Goal: Navigation & Orientation: Find specific page/section

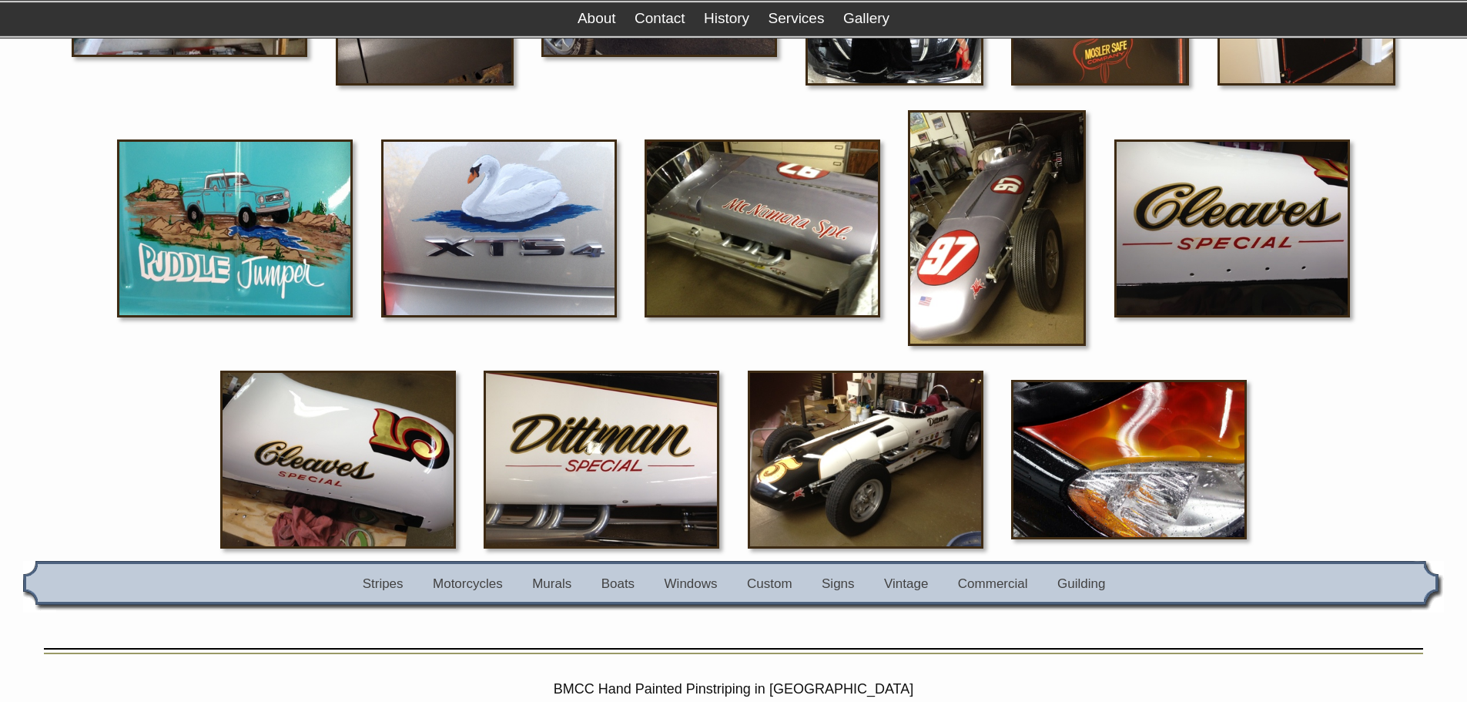
scroll to position [3081, 0]
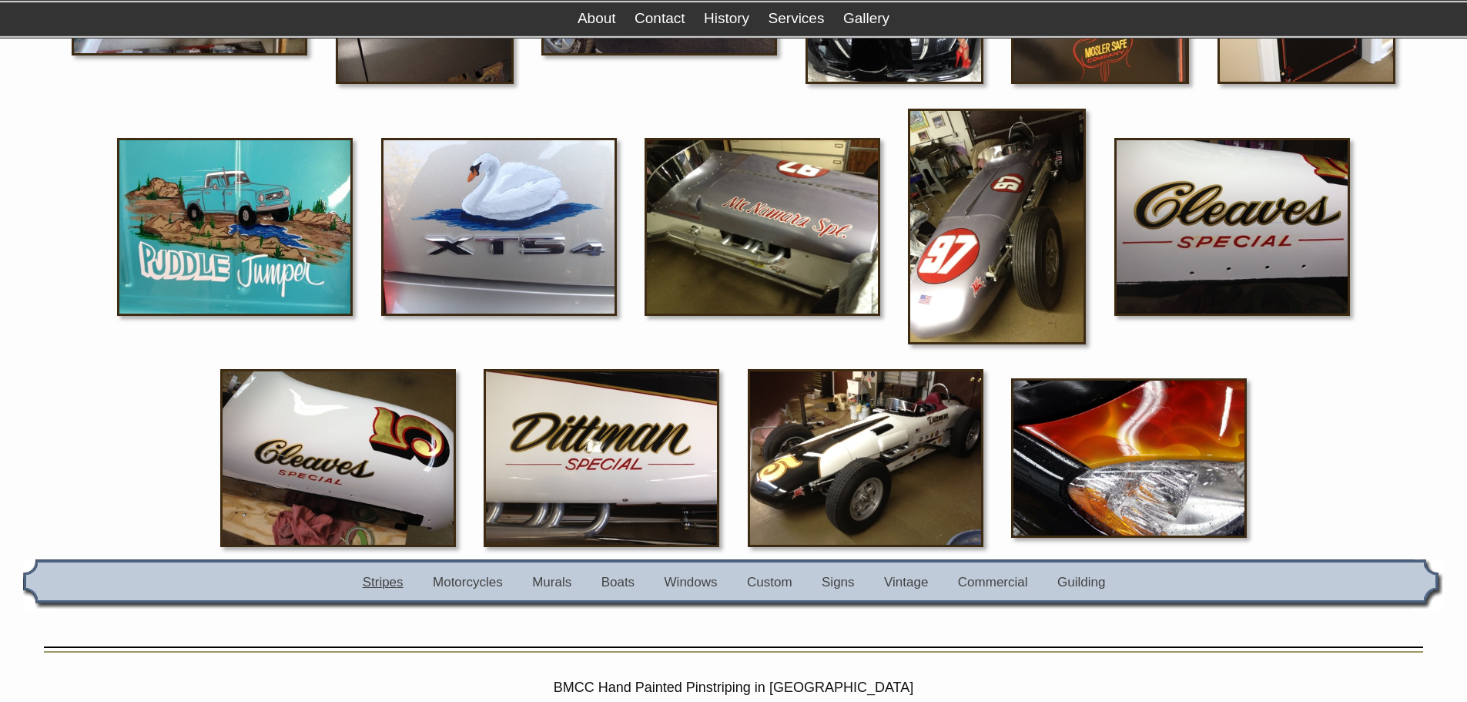
click at [383, 585] on link "Stripes" at bounding box center [383, 582] width 41 height 15
click at [551, 582] on link "Murals" at bounding box center [551, 582] width 39 height 15
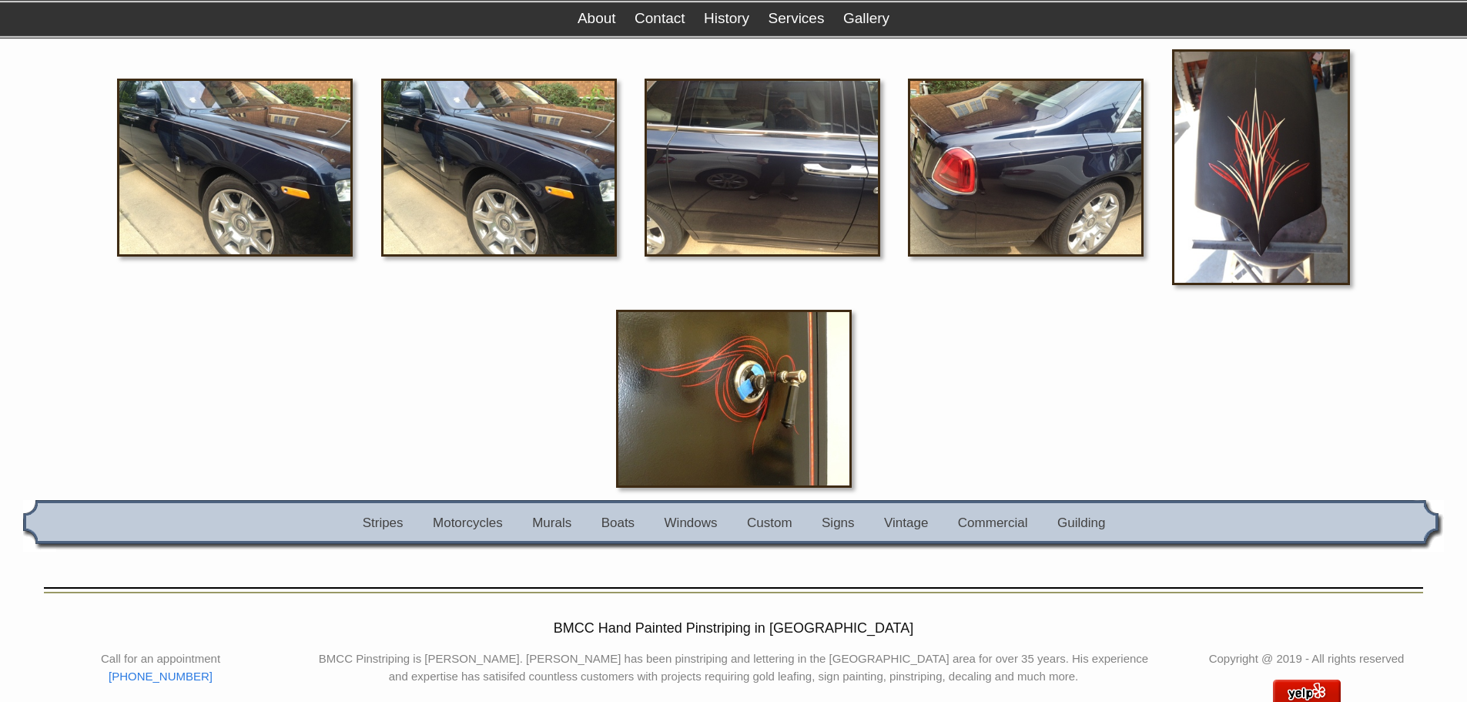
scroll to position [2252, 0]
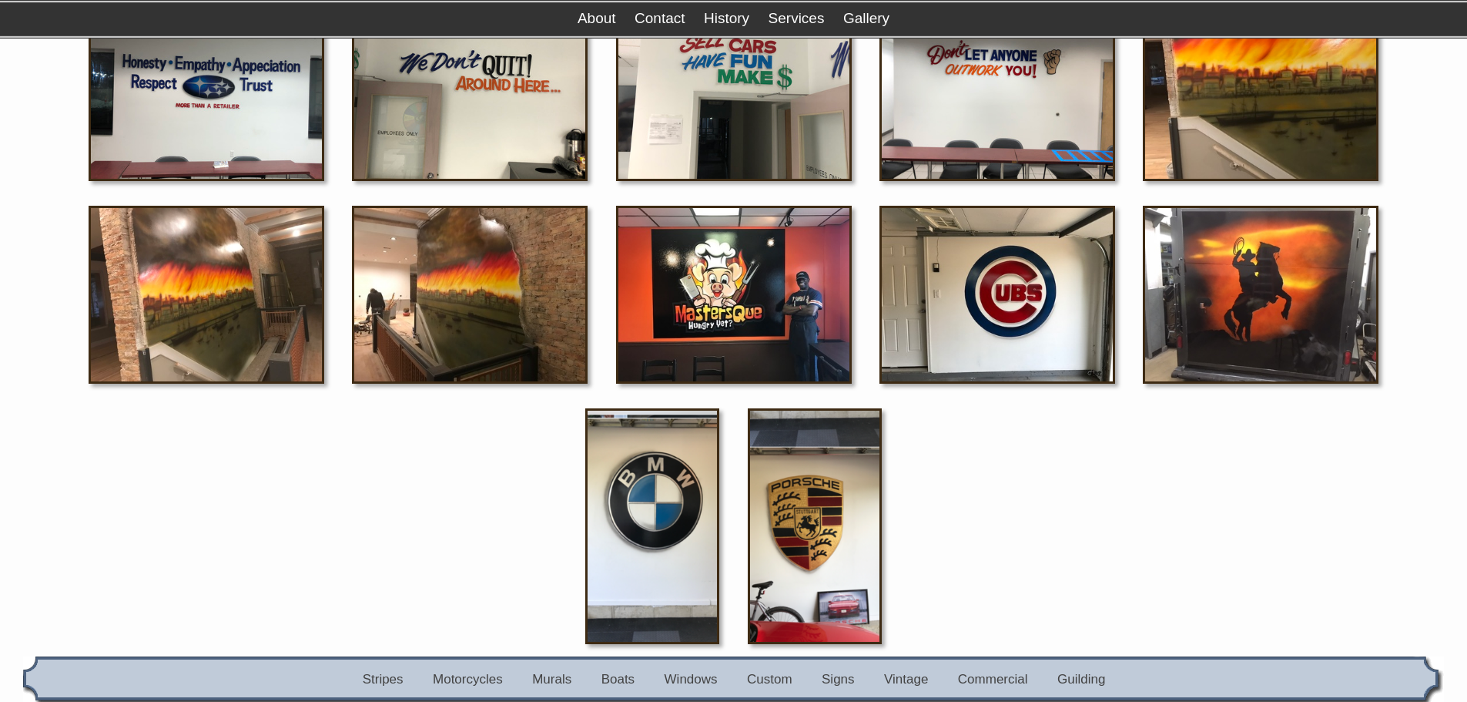
scroll to position [339, 0]
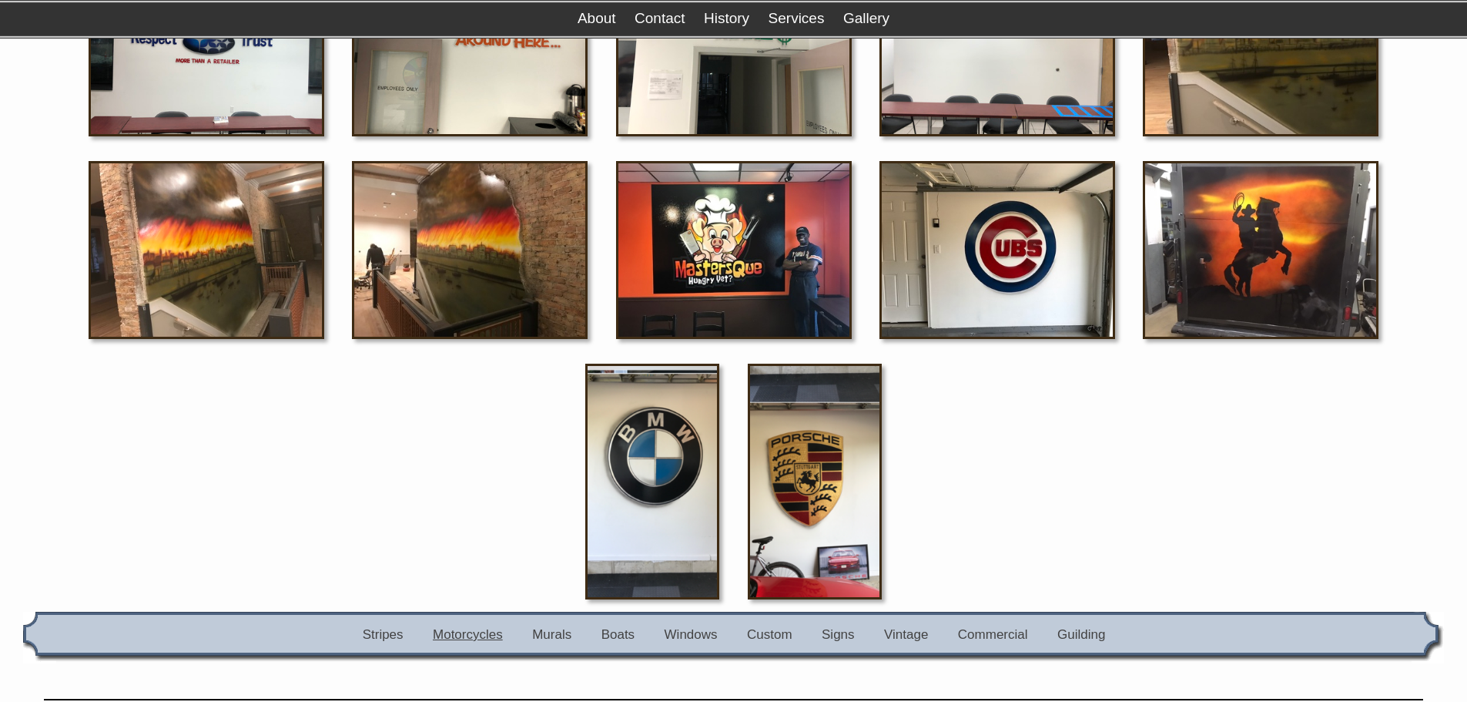
click at [474, 635] on link "Motorcycles" at bounding box center [468, 634] width 70 height 15
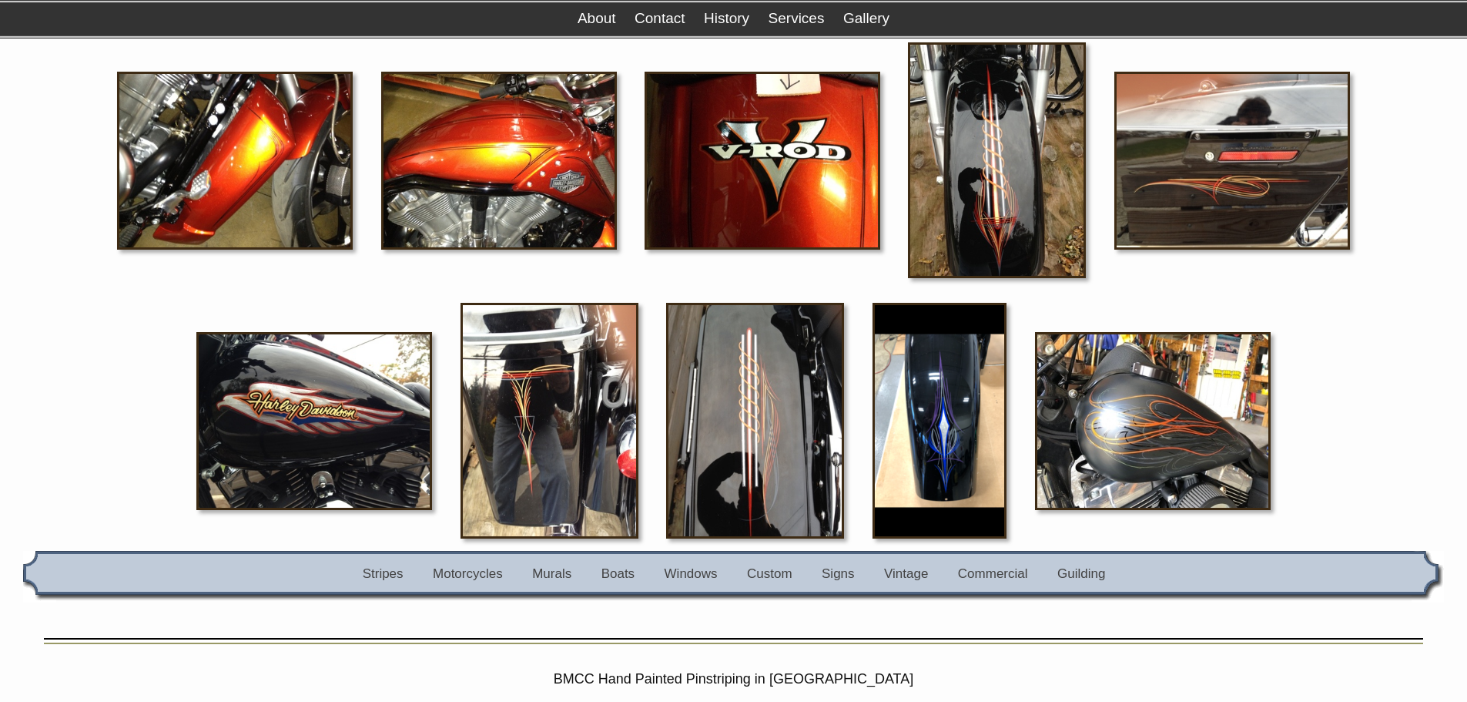
scroll to position [1941, 0]
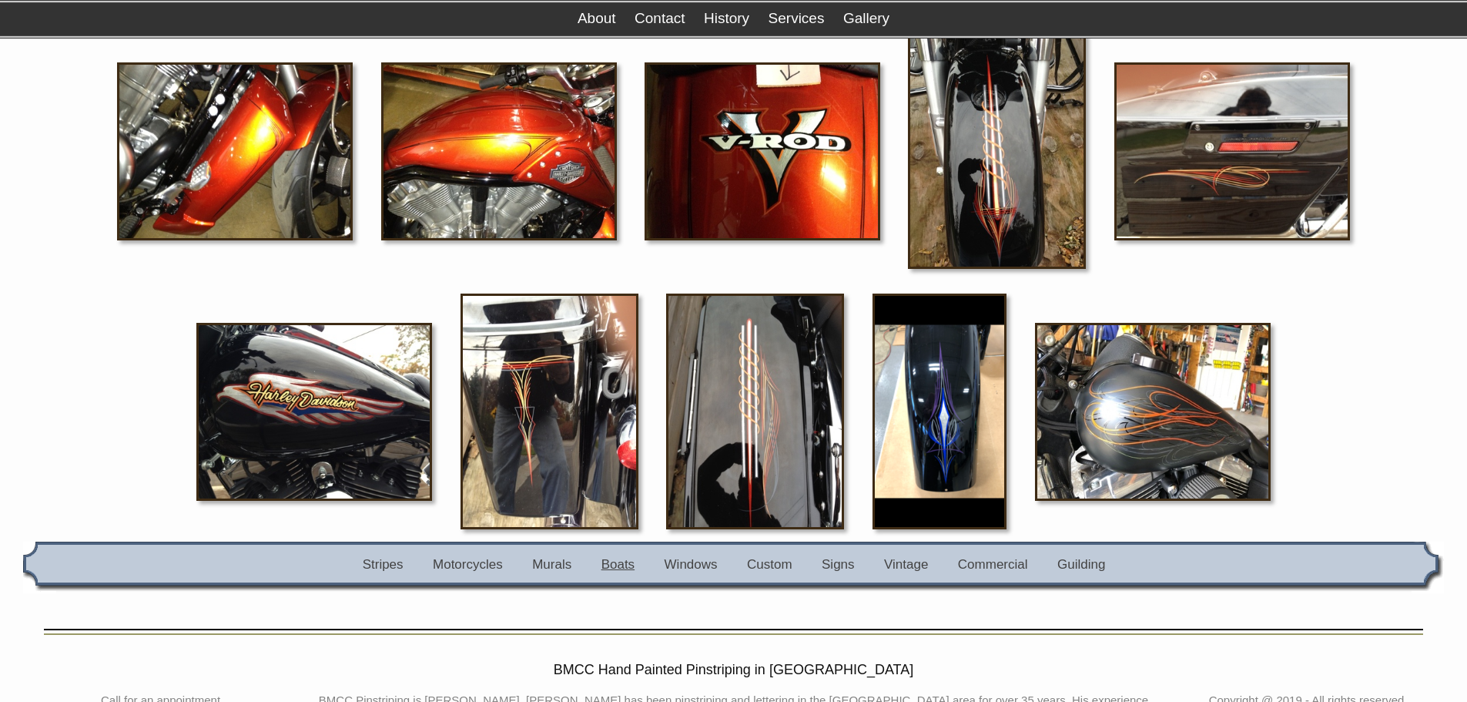
click at [621, 566] on link "Boats" at bounding box center [617, 564] width 33 height 15
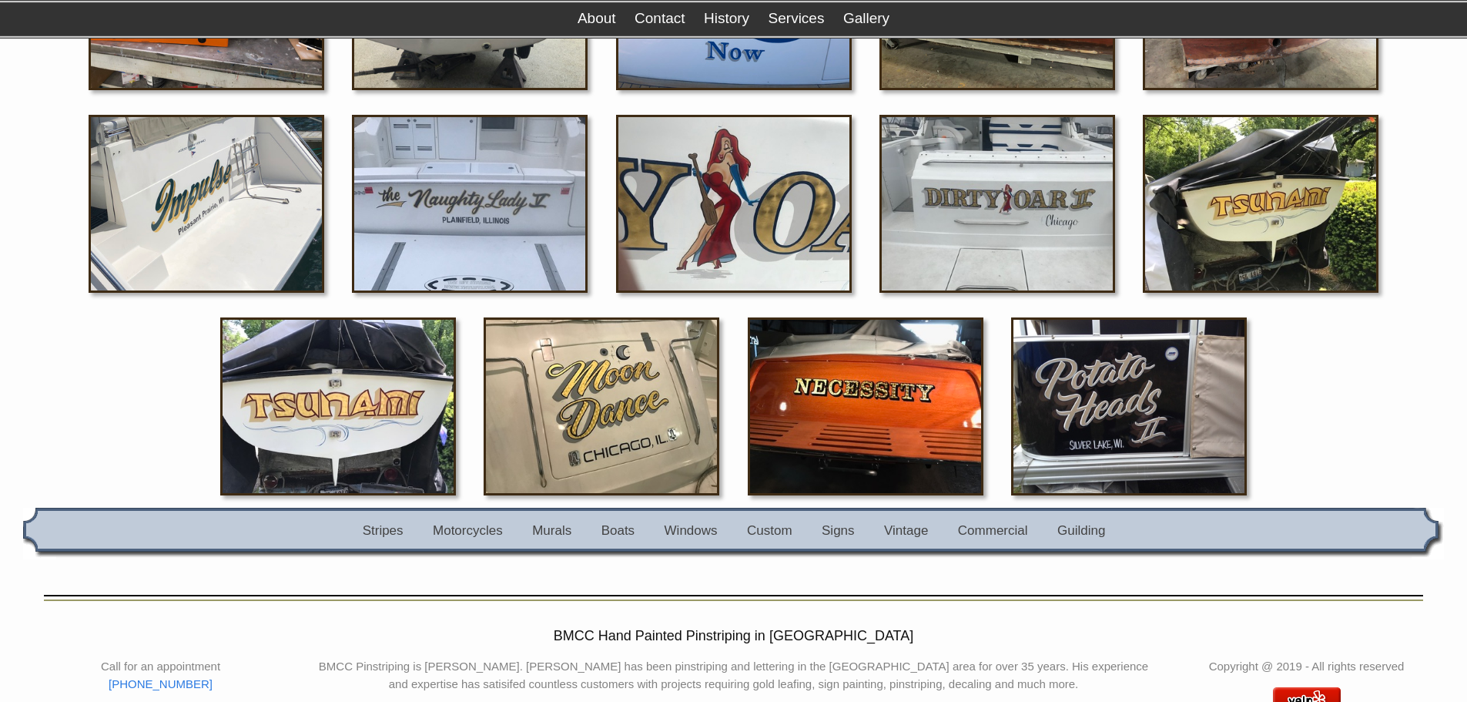
scroll to position [400, 0]
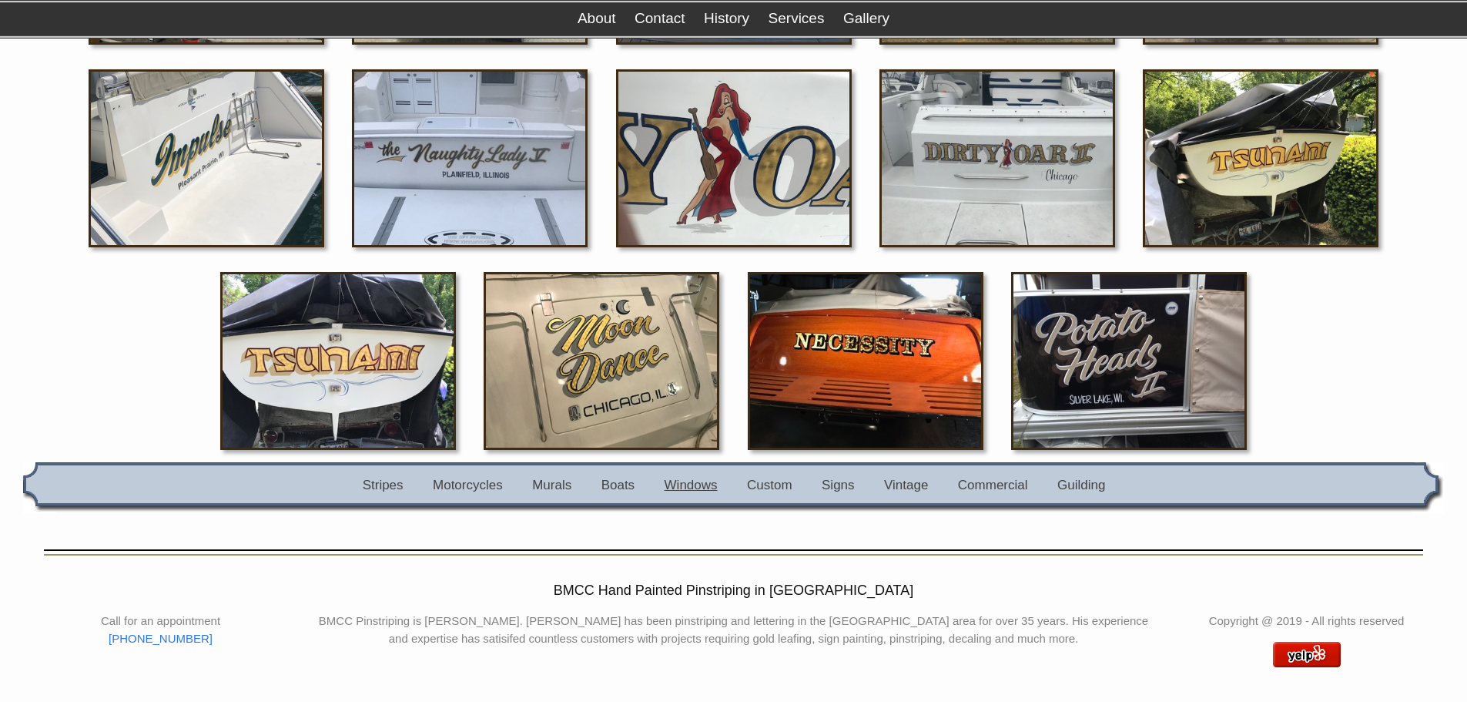
click at [689, 485] on link "Windows" at bounding box center [691, 484] width 53 height 15
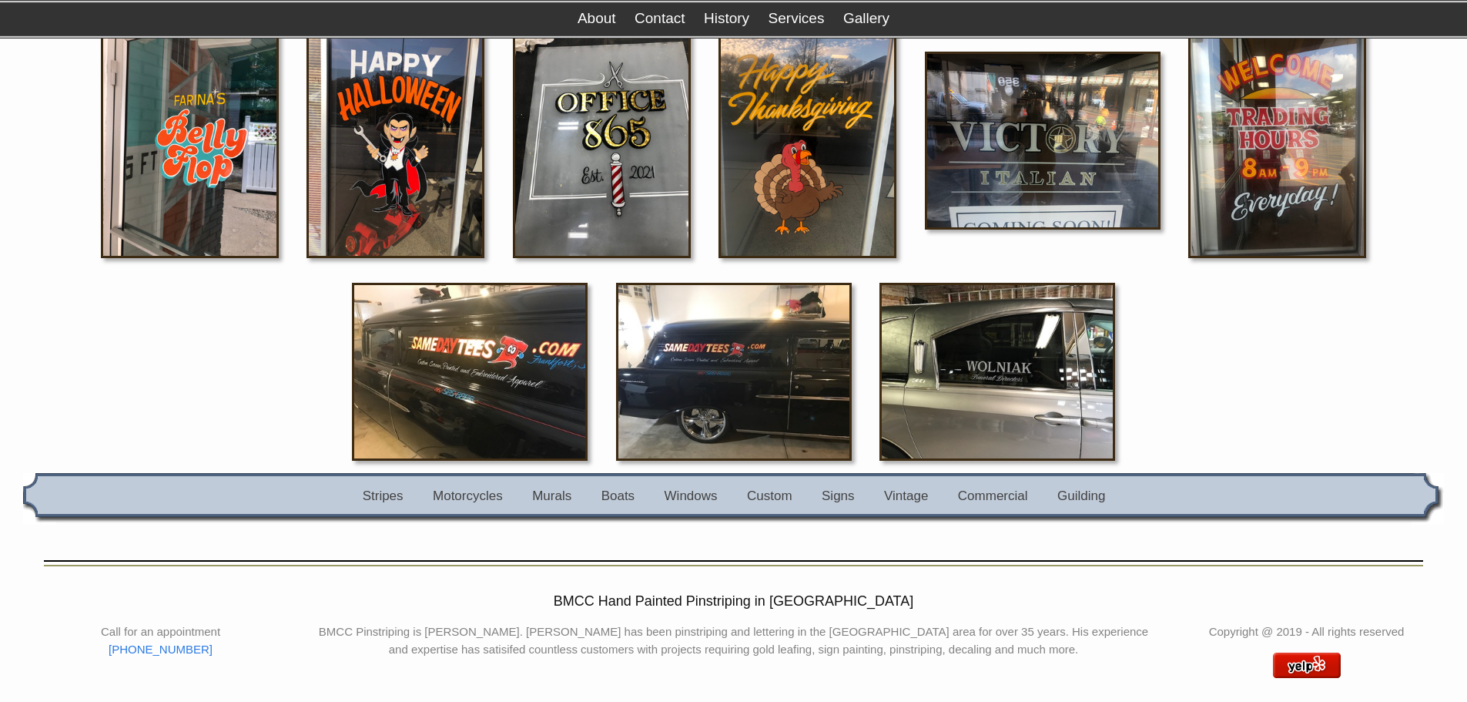
scroll to position [256, 0]
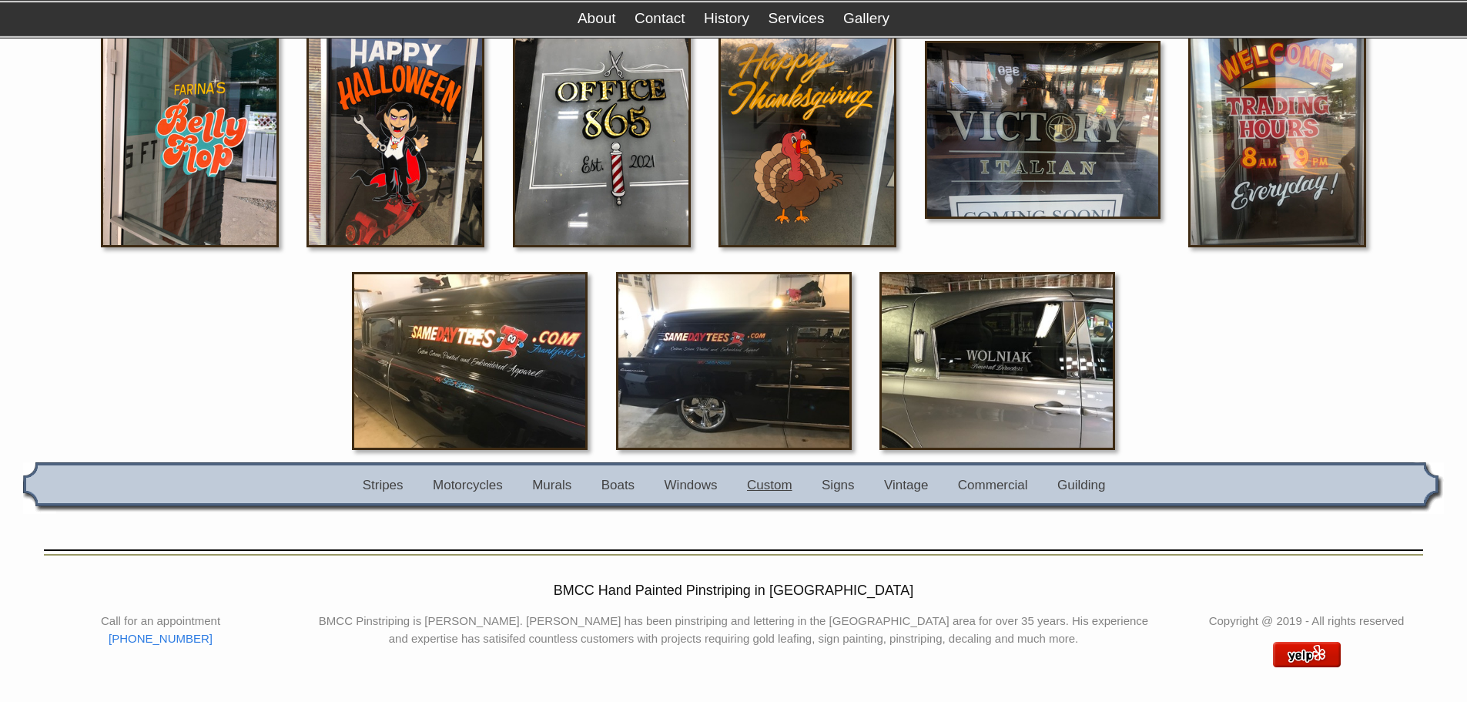
click at [774, 487] on link "Custom" at bounding box center [769, 484] width 45 height 15
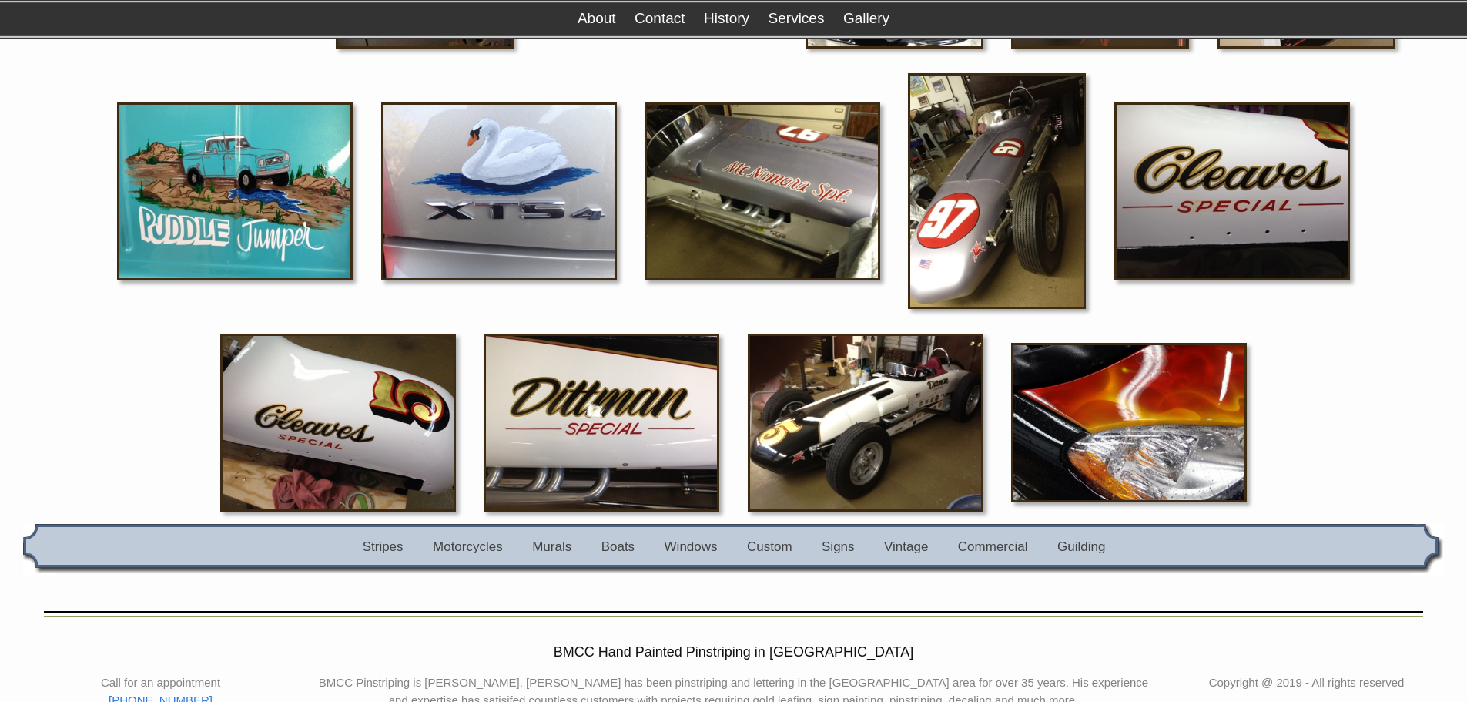
scroll to position [3173, 0]
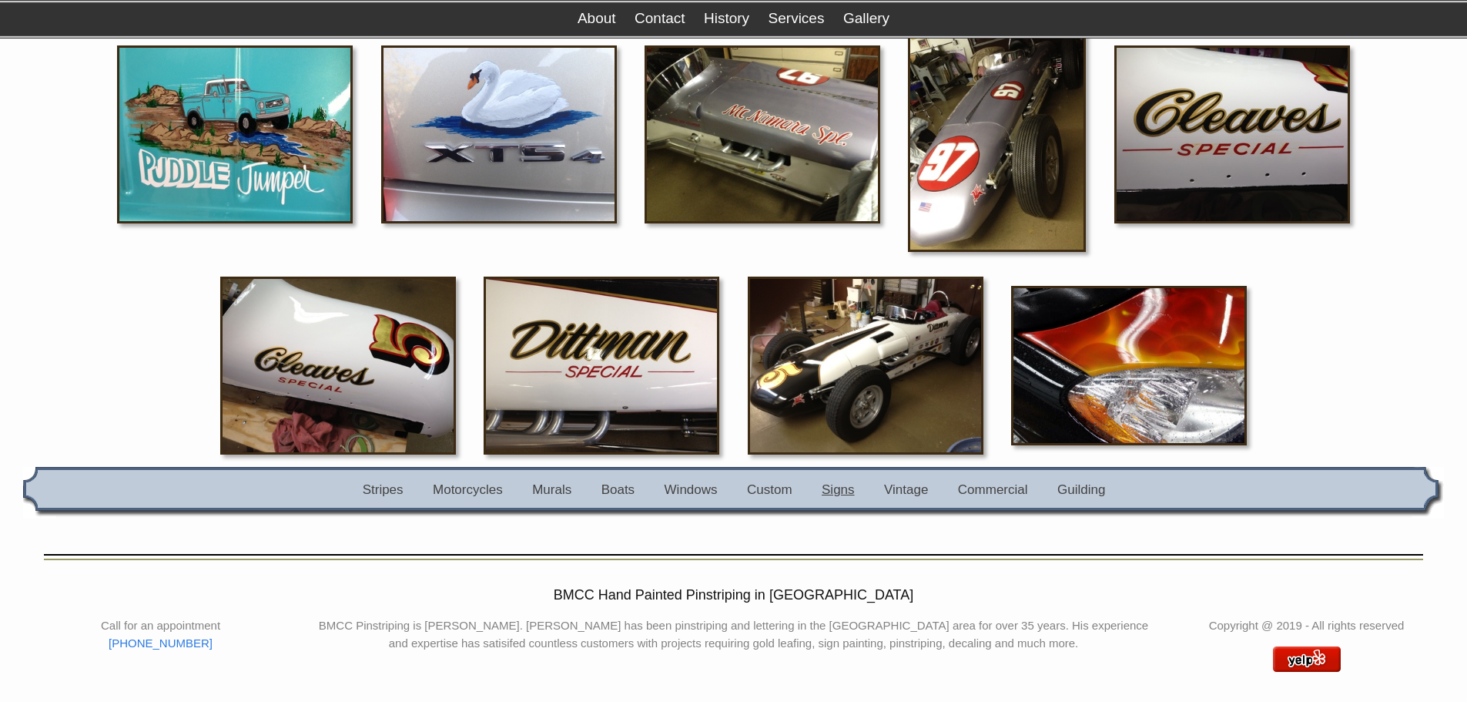
click at [838, 484] on link "Signs" at bounding box center [838, 489] width 33 height 15
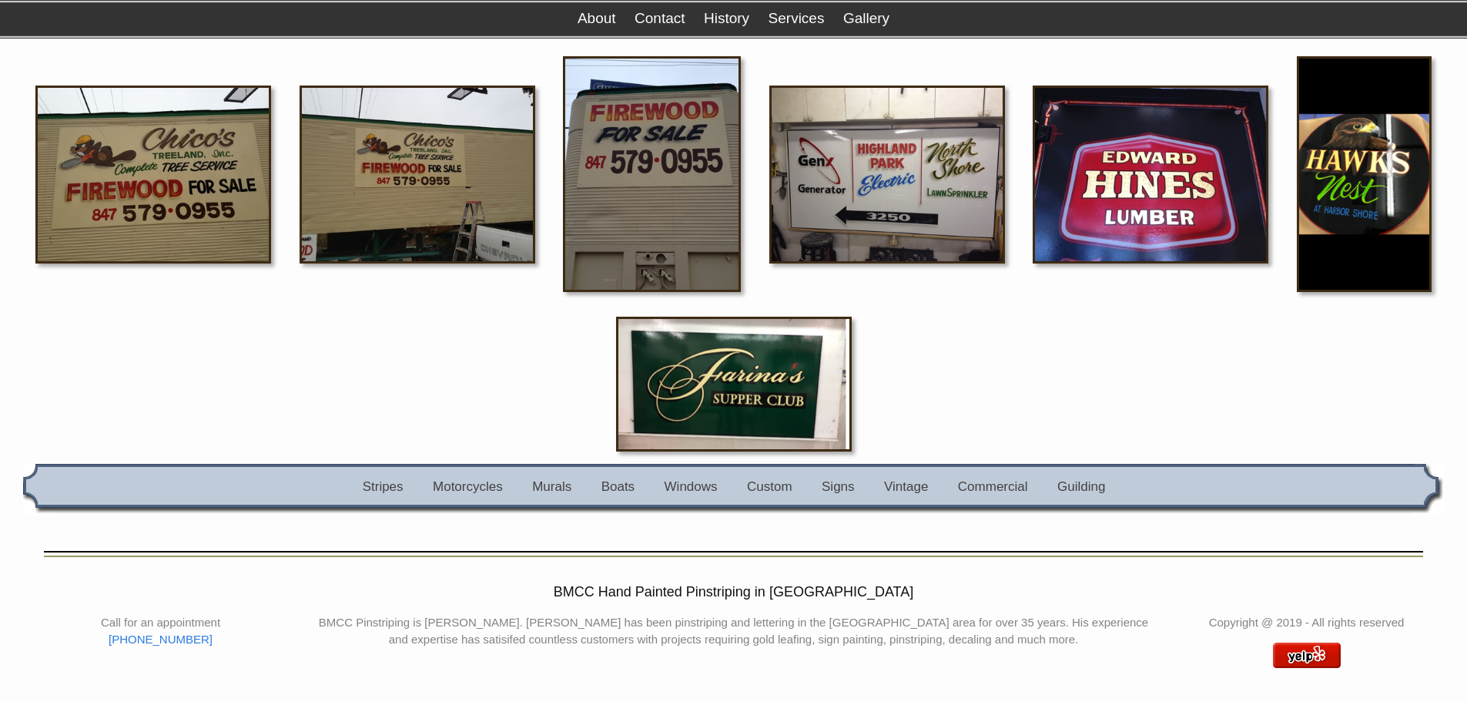
scroll to position [1253, 0]
click at [906, 488] on link "Vintage" at bounding box center [906, 485] width 44 height 15
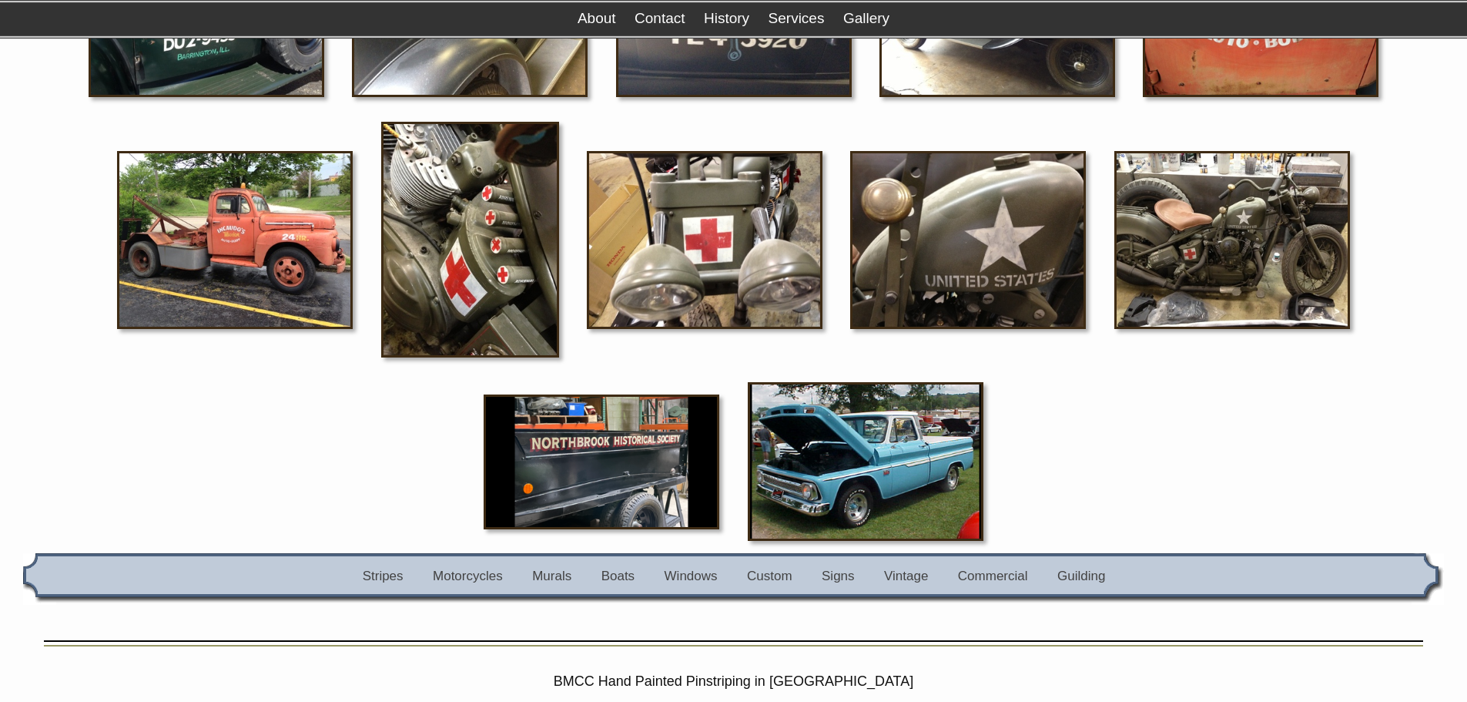
scroll to position [1047, 0]
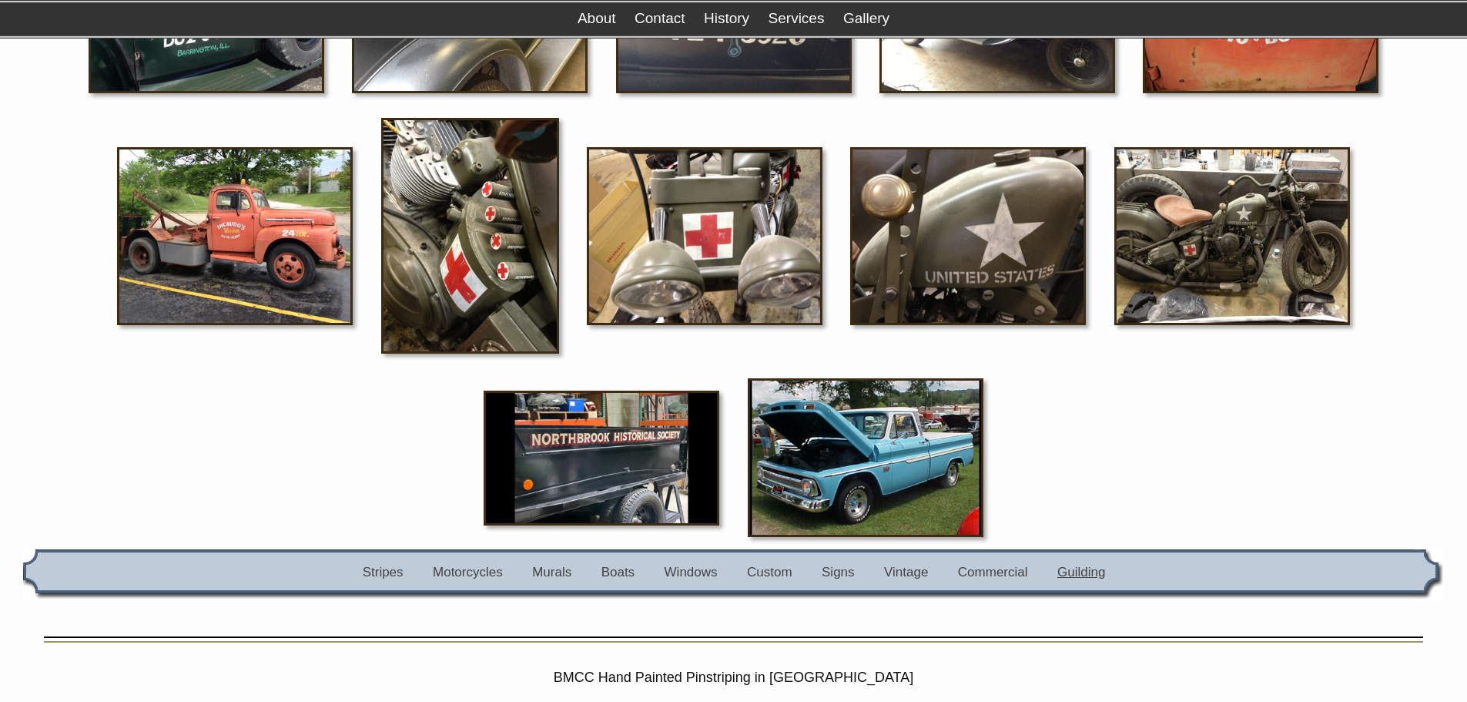
click at [1084, 568] on link "Guilding" at bounding box center [1081, 572] width 48 height 15
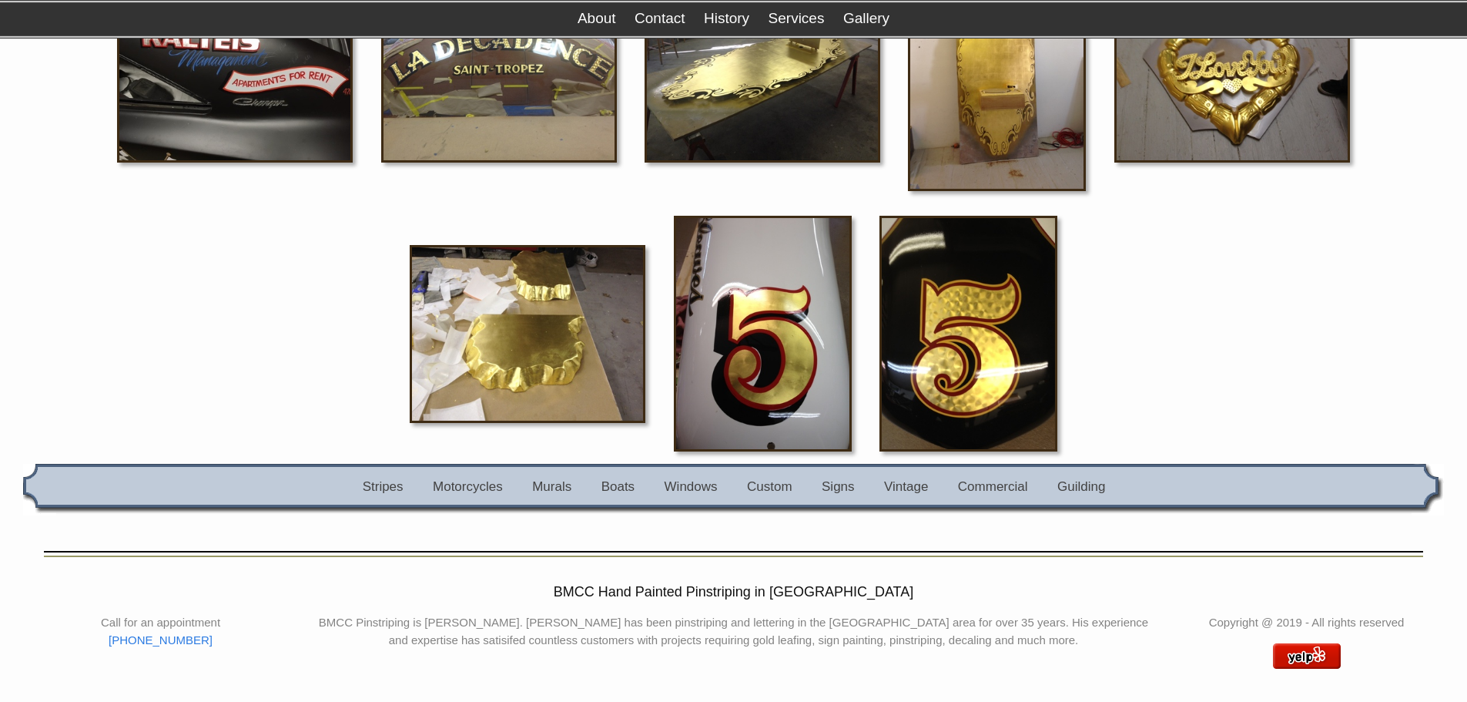
scroll to position [776, 0]
